Goal: Task Accomplishment & Management: Use online tool/utility

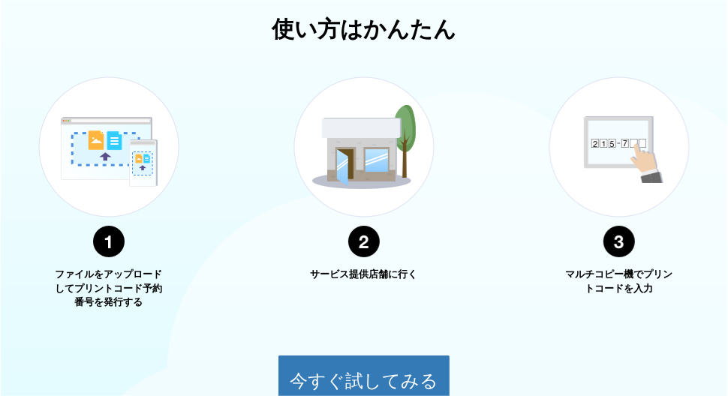
scroll to position [683, 0]
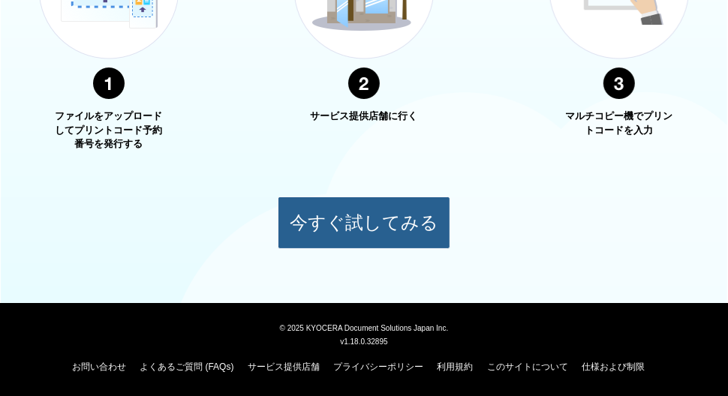
click at [345, 212] on button "今すぐ試してみる" at bounding box center [364, 223] width 173 height 53
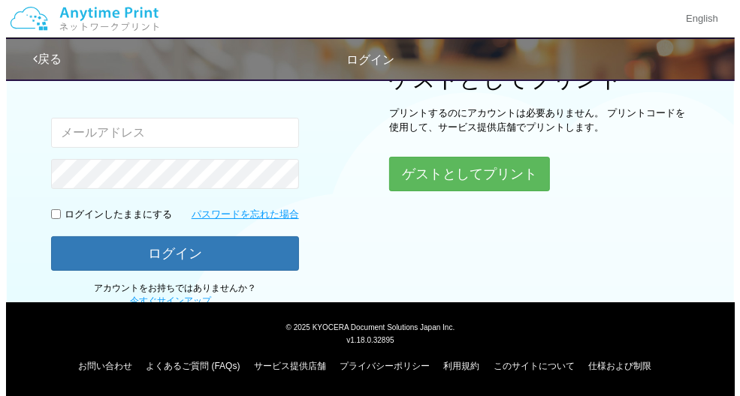
scroll to position [191, 0]
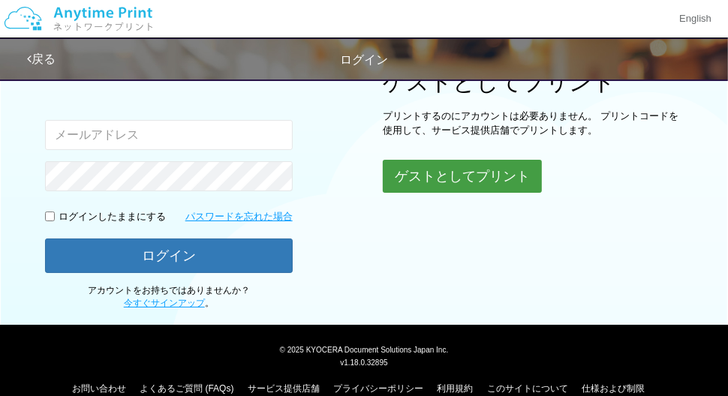
click at [433, 183] on button "ゲストとしてプリント" at bounding box center [462, 176] width 159 height 33
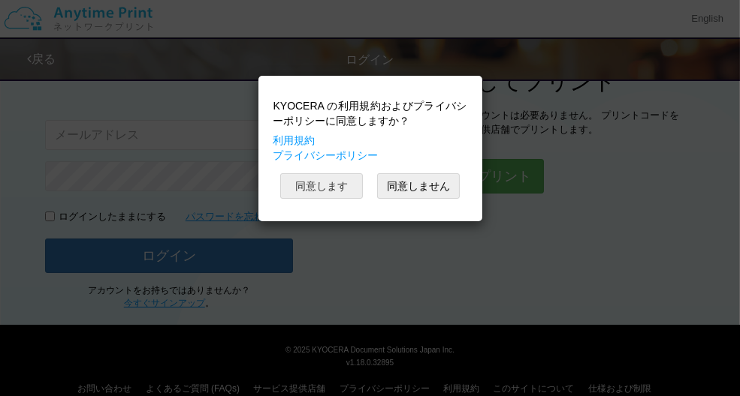
click at [291, 183] on button "同意します" at bounding box center [321, 186] width 83 height 26
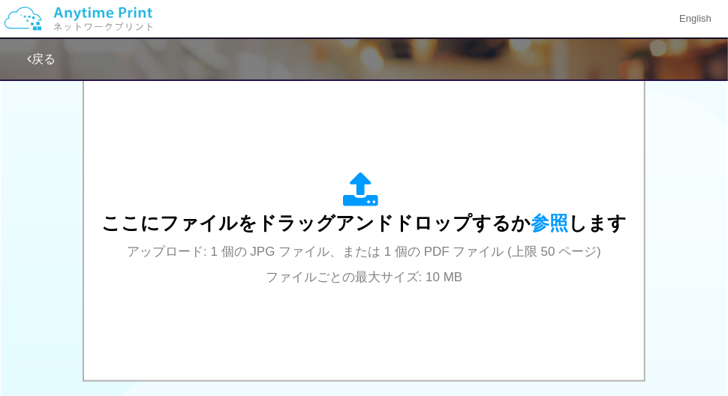
scroll to position [490, 0]
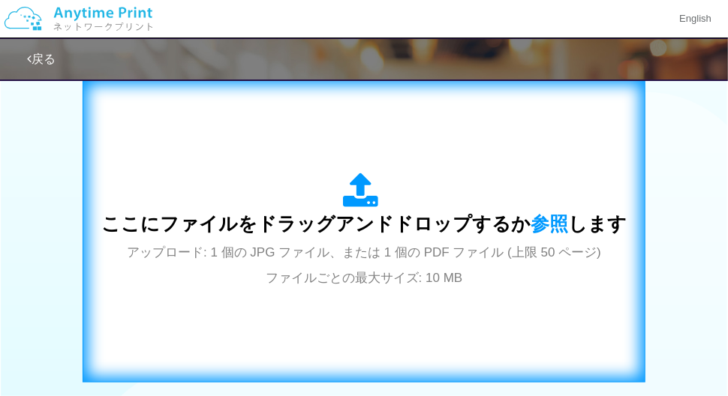
click at [424, 215] on span "ここにファイルをドラッグアンドドロップするか 参照 します" at bounding box center [364, 223] width 526 height 21
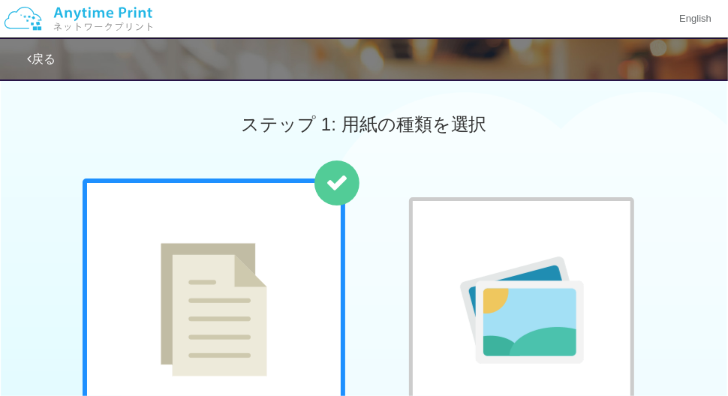
scroll to position [177, 0]
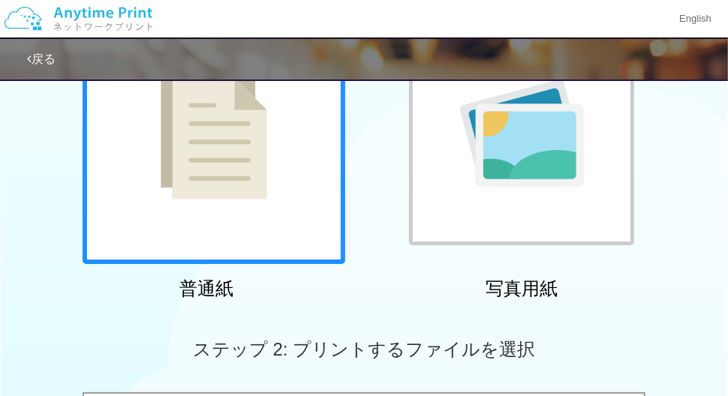
click at [498, 180] on img at bounding box center [522, 133] width 124 height 107
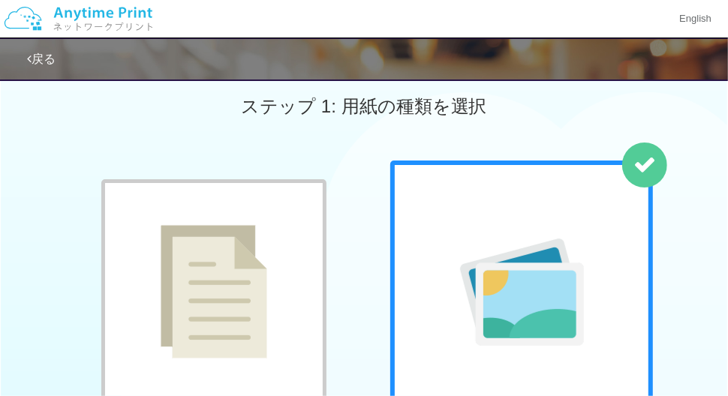
scroll to position [0, 0]
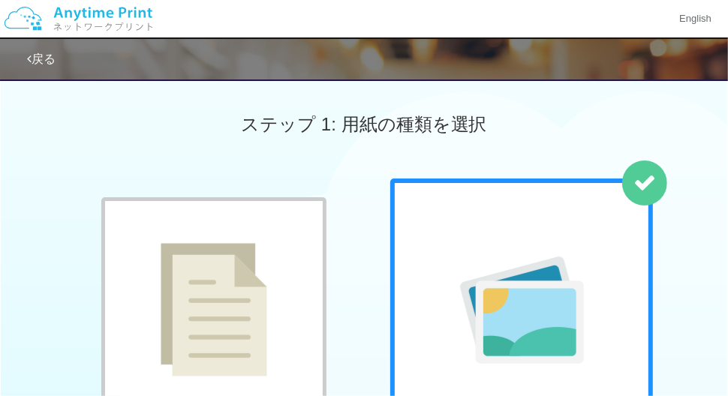
click at [216, 229] on div at bounding box center [213, 309] width 225 height 225
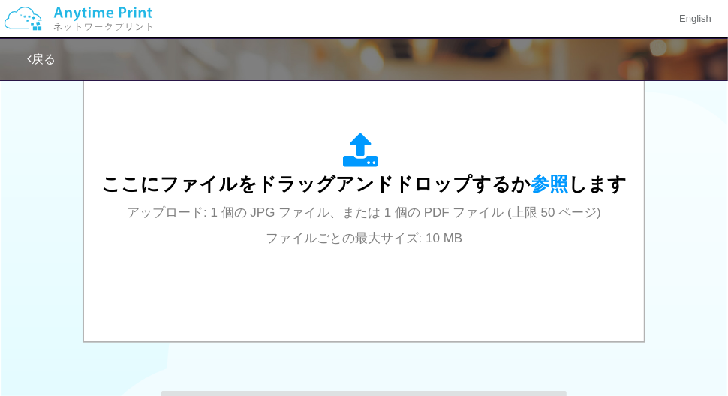
scroll to position [527, 0]
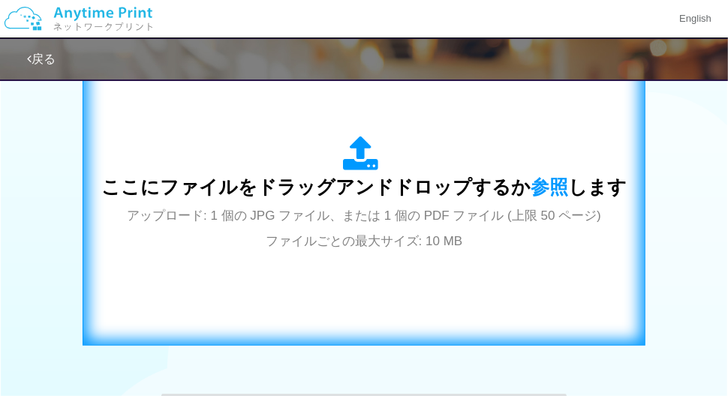
click at [376, 201] on div "ここにファイルをドラッグアンドドロップするか 参照 します アップロード: 1 個の JPG ファイル、または 1 個の PDF ファイル (上限 50 ペー…" at bounding box center [364, 194] width 526 height 117
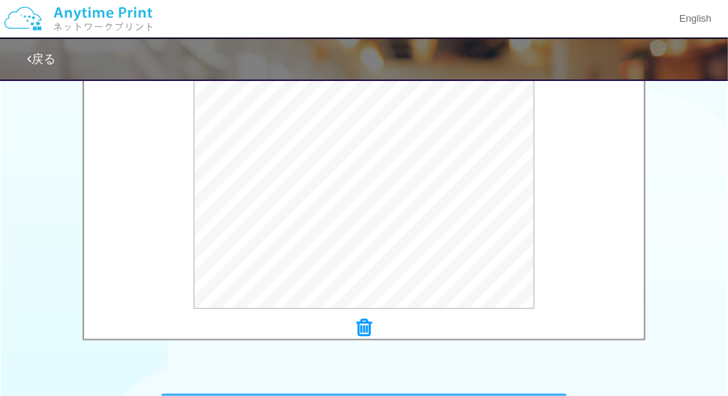
scroll to position [745, 0]
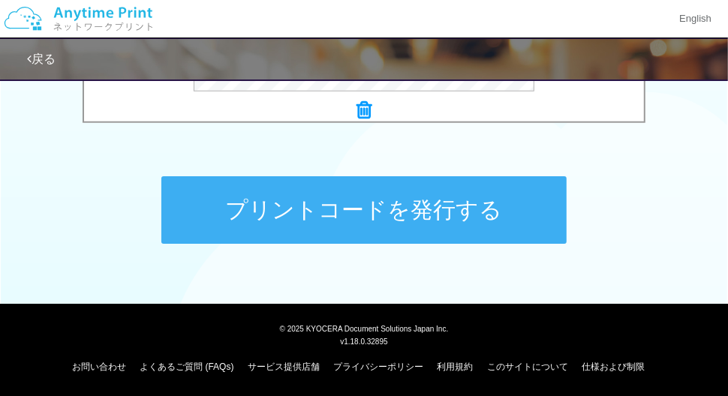
click at [408, 218] on button "プリントコードを発行する" at bounding box center [363, 210] width 405 height 68
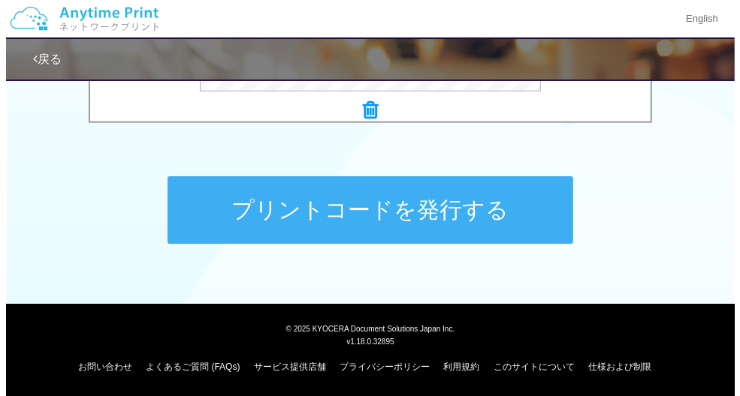
scroll to position [0, 0]
